Goal: Task Accomplishment & Management: Manage account settings

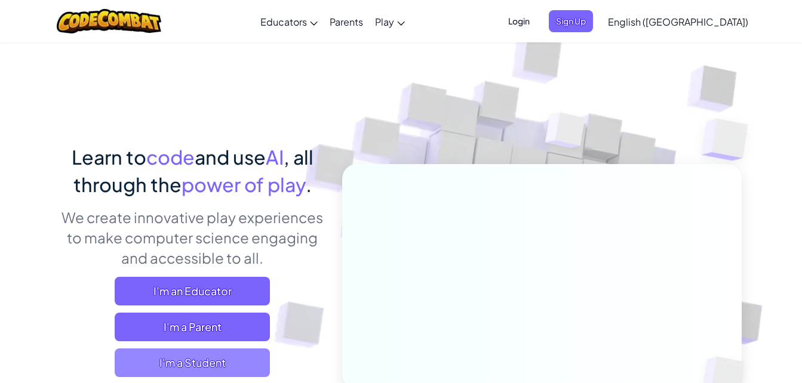
click at [232, 361] on span "I'm a Student" at bounding box center [192, 363] width 155 height 29
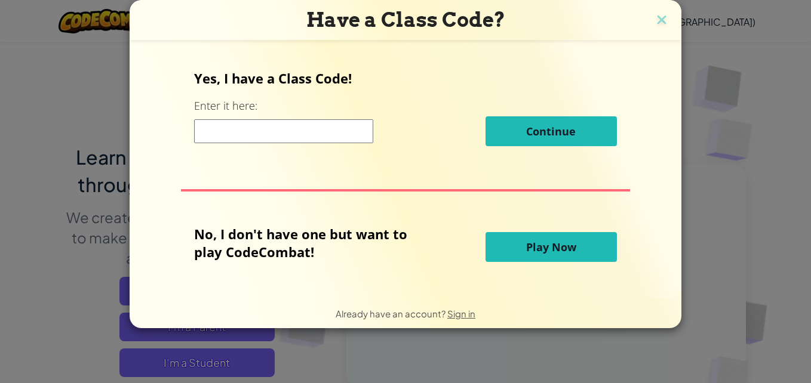
click at [662, 10] on h3 "Have a Class Code?" at bounding box center [406, 20] width 534 height 24
click at [662, 22] on img at bounding box center [662, 21] width 16 height 18
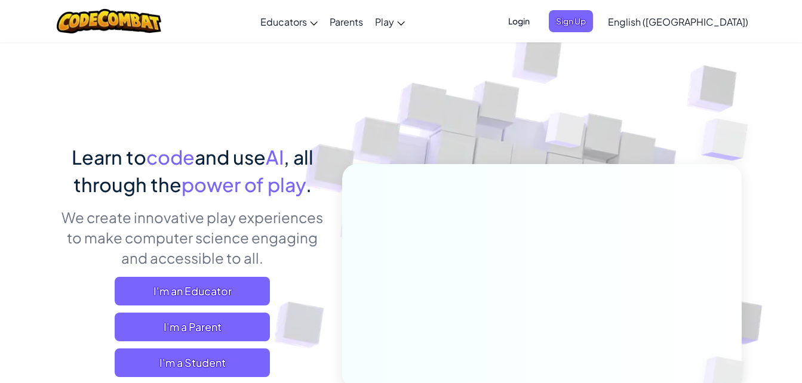
click at [537, 22] on span "Login" at bounding box center [519, 21] width 36 height 22
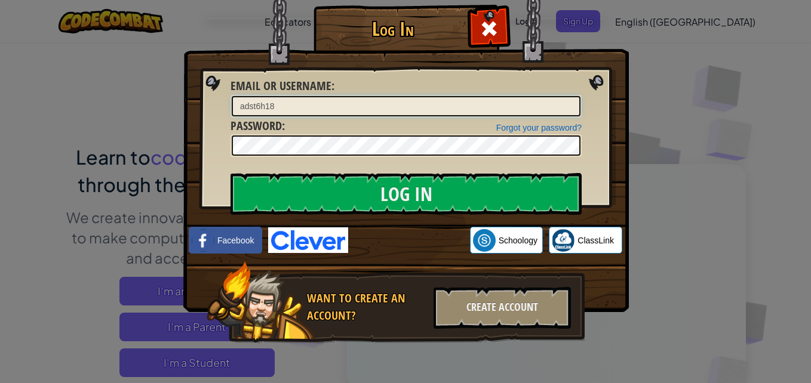
type input "adst6h18"
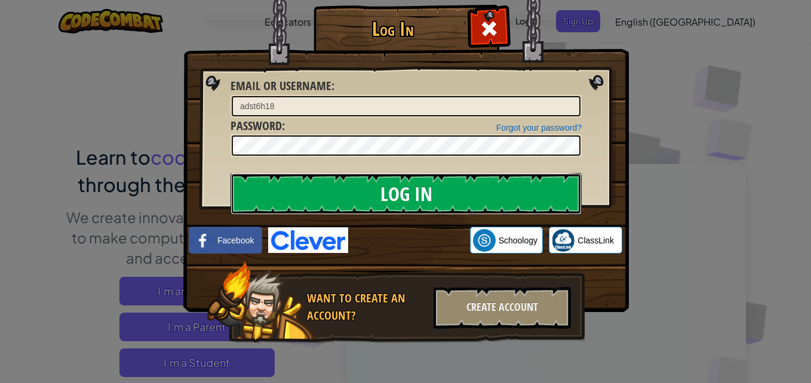
click at [548, 192] on input "Log In" at bounding box center [406, 194] width 351 height 42
